Goal: Navigation & Orientation: Find specific page/section

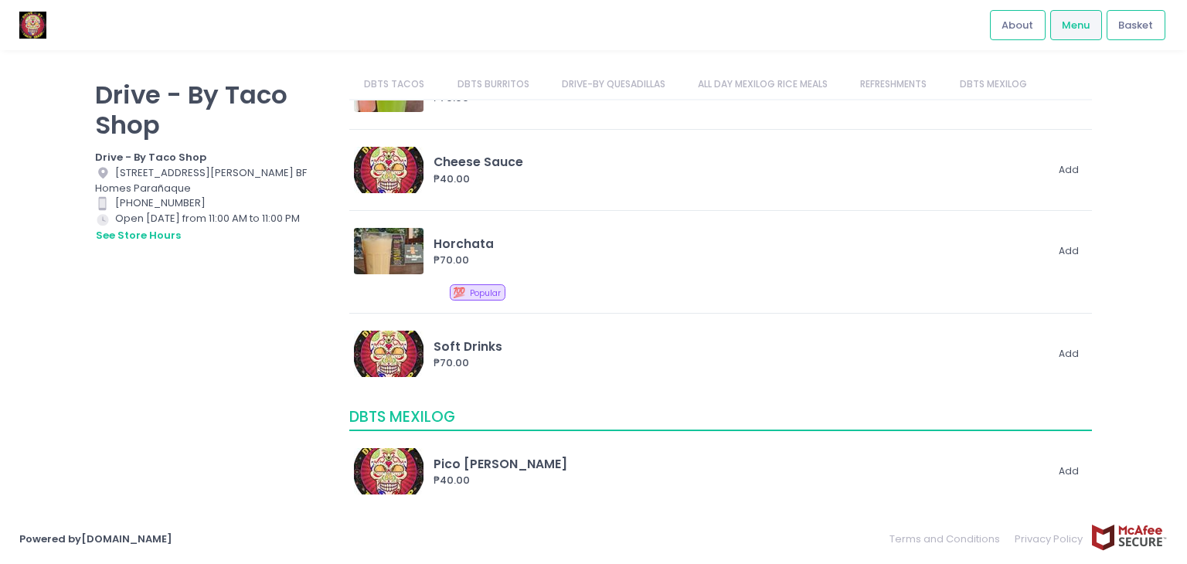
scroll to position [2646, 0]
click at [591, 83] on link "DRIVE-BY QUESADILLAS" at bounding box center [613, 84] width 134 height 29
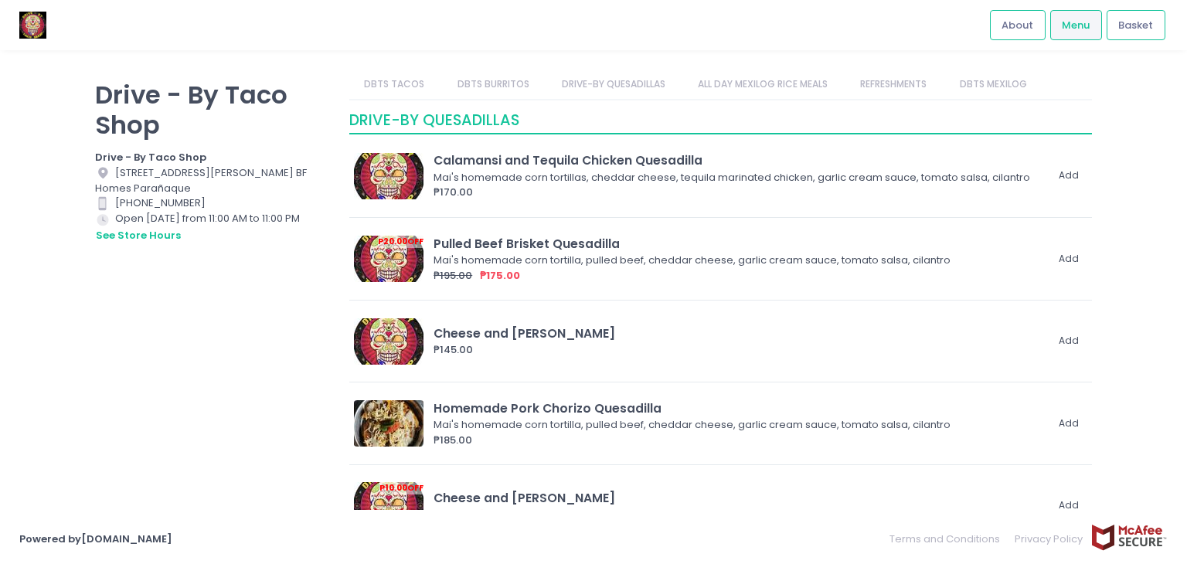
scroll to position [1729, 0]
